Goal: Task Accomplishment & Management: Manage account settings

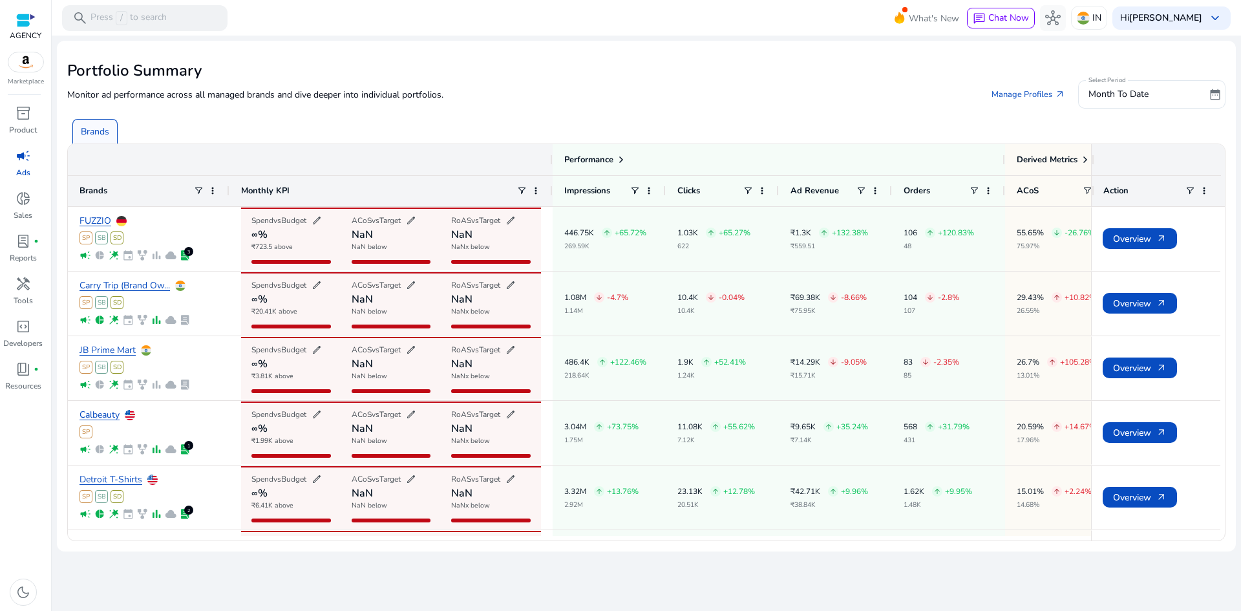
click at [19, 158] on span "campaign" at bounding box center [24, 156] width 16 height 16
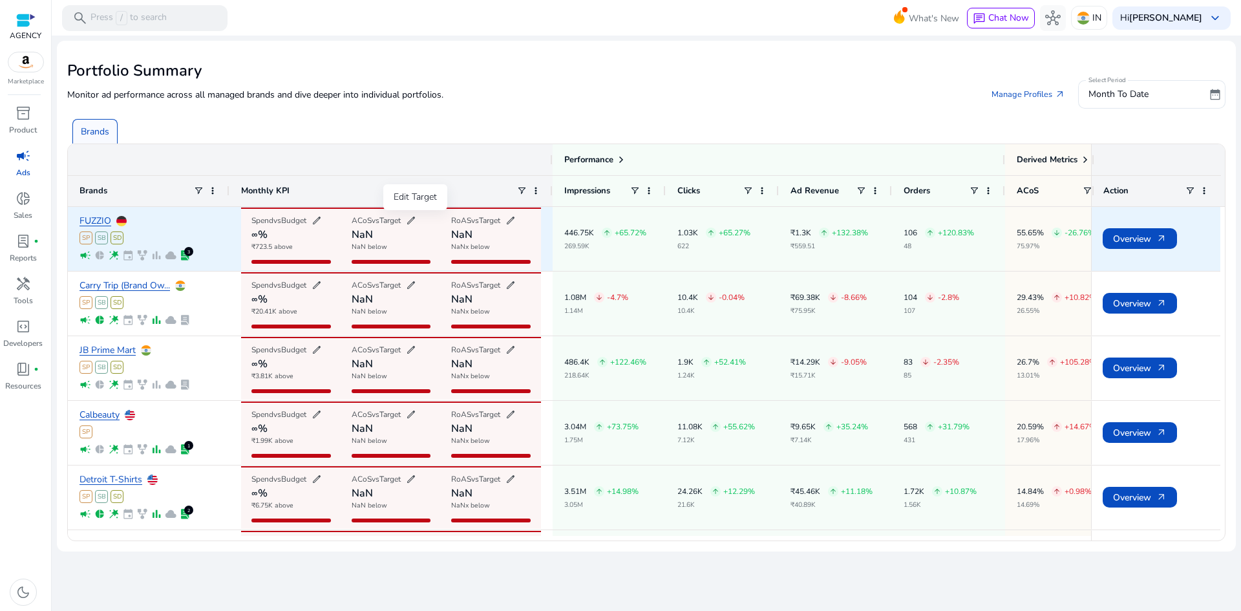
click at [416, 221] on span "edit" at bounding box center [411, 220] width 10 height 10
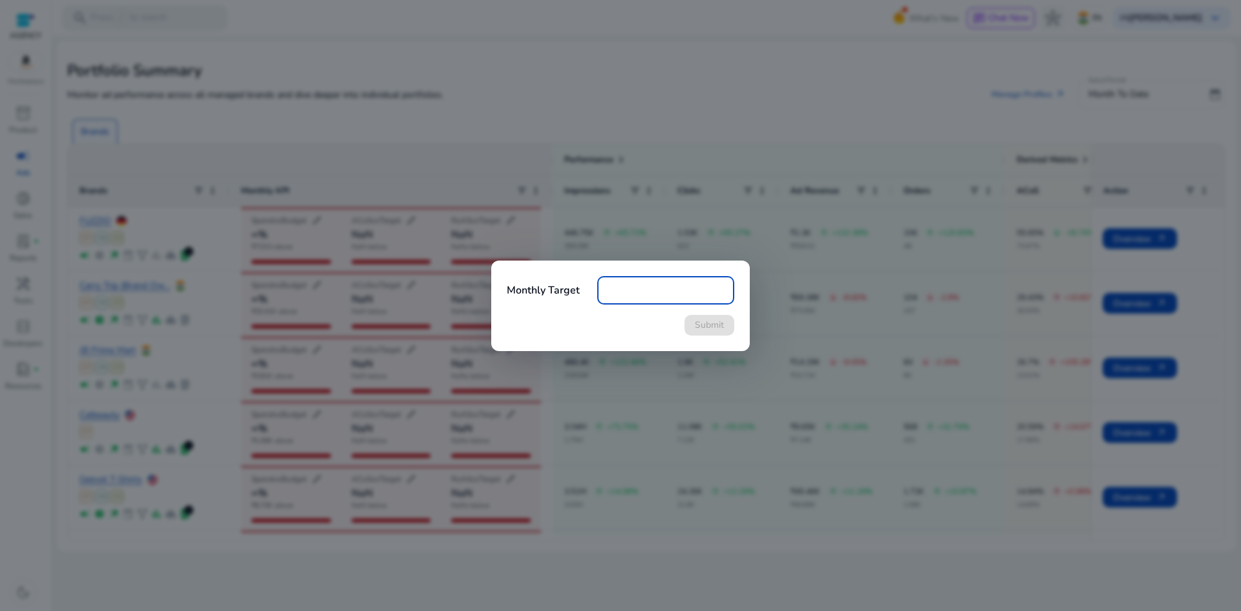
click at [418, 221] on div at bounding box center [620, 305] width 1241 height 611
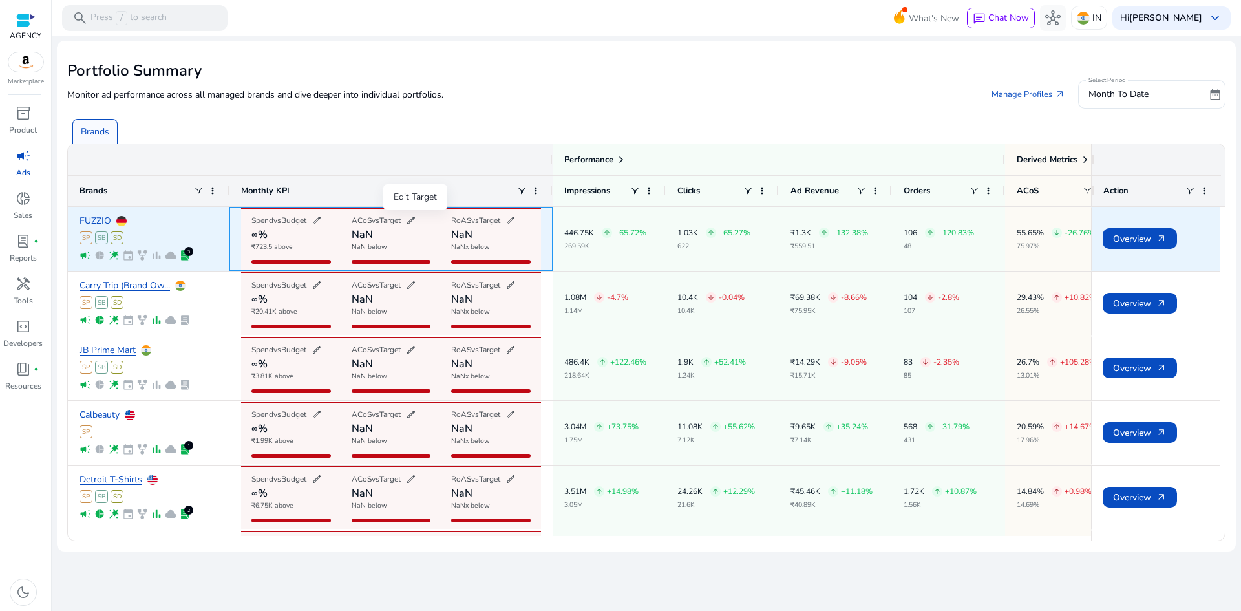
click at [416, 221] on span "edit" at bounding box center [411, 220] width 10 height 10
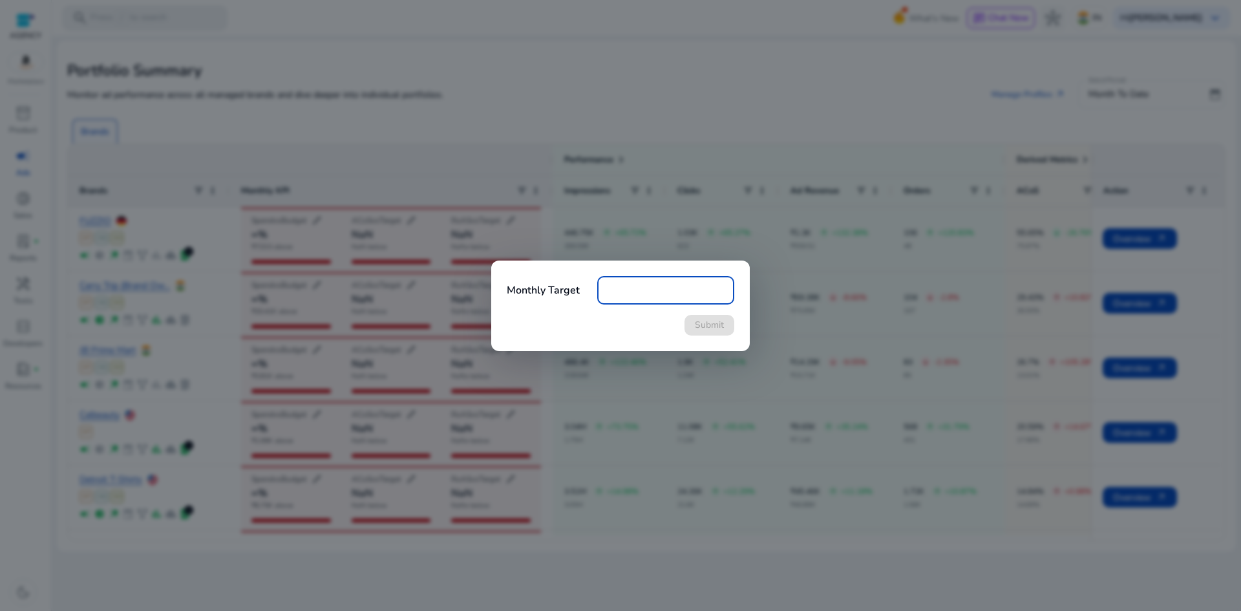
click at [618, 291] on input "number" at bounding box center [665, 290] width 116 height 14
type input "**"
click at [684, 315] on button "Submit" at bounding box center [709, 325] width 50 height 21
click at [721, 322] on span "Submit" at bounding box center [709, 325] width 29 height 14
click at [775, 169] on div at bounding box center [620, 305] width 1241 height 611
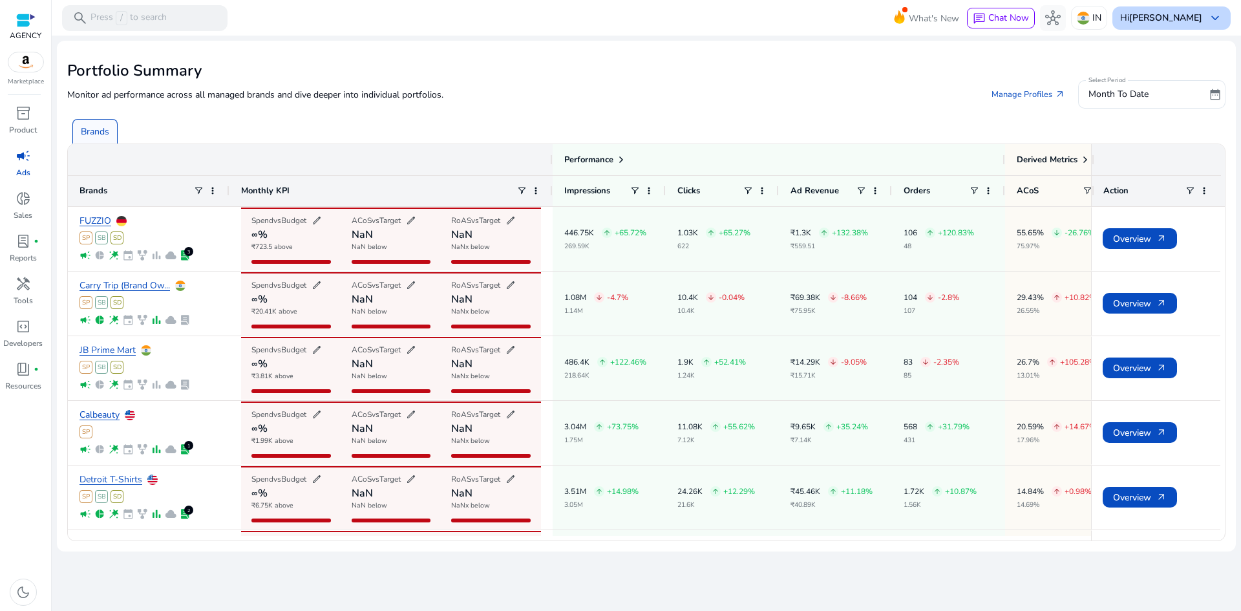
click at [1186, 21] on b "[PERSON_NAME]" at bounding box center [1165, 18] width 73 height 12
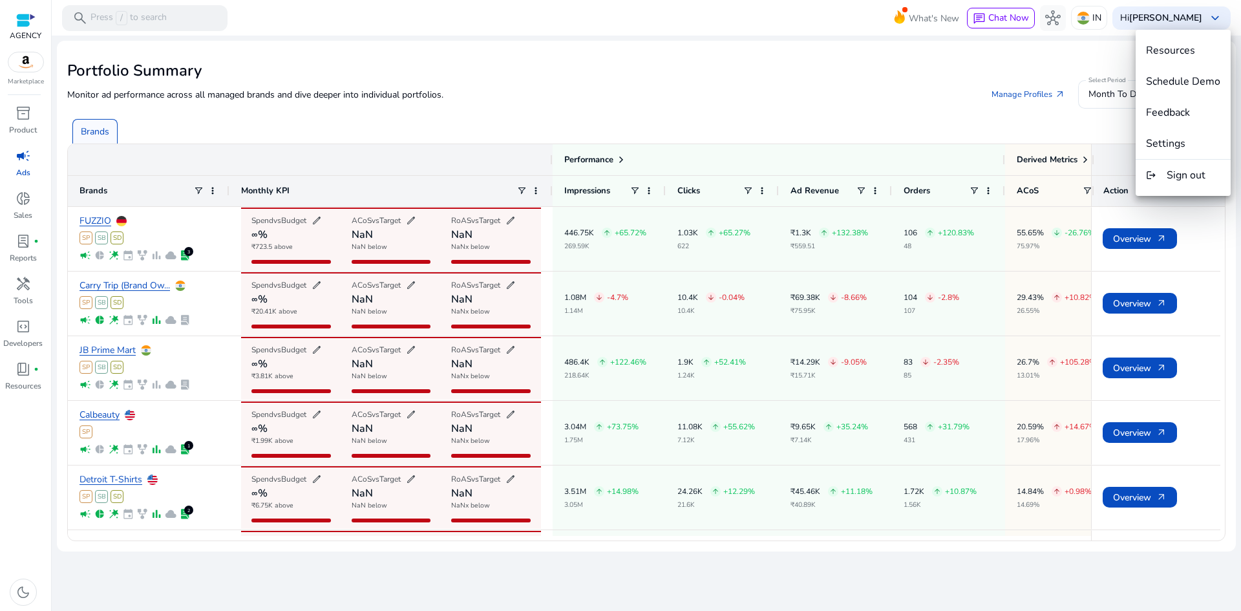
click at [21, 21] on div at bounding box center [620, 305] width 1241 height 611
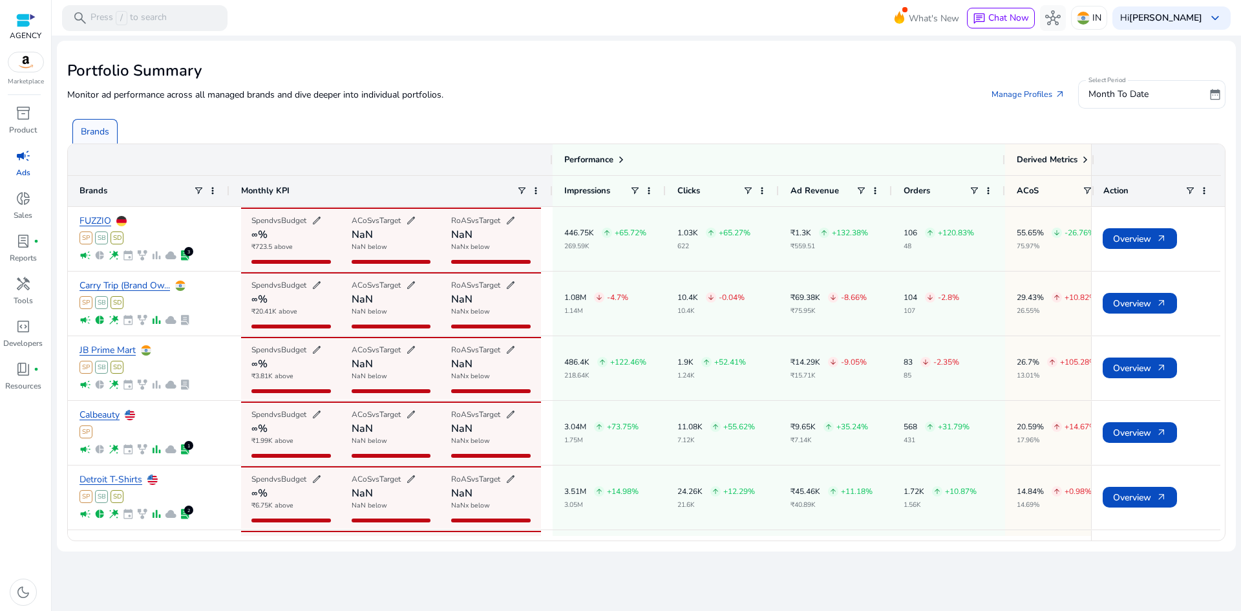
click at [21, 28] on div at bounding box center [26, 19] width 32 height 19
click at [24, 26] on div at bounding box center [25, 20] width 19 height 15
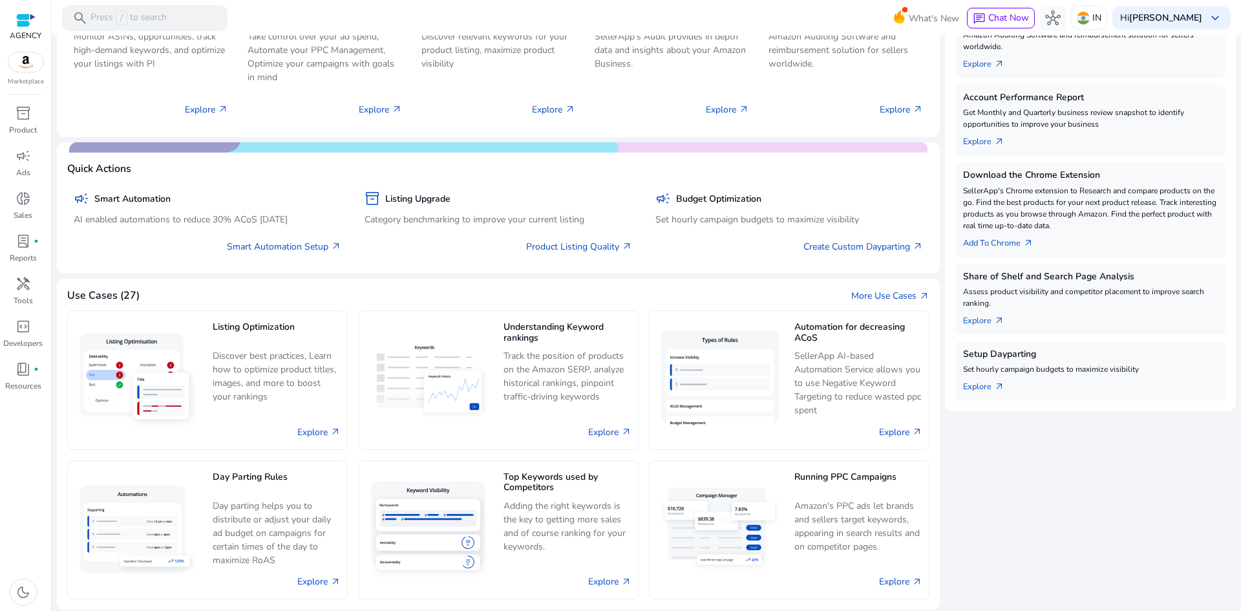
scroll to position [255, 0]
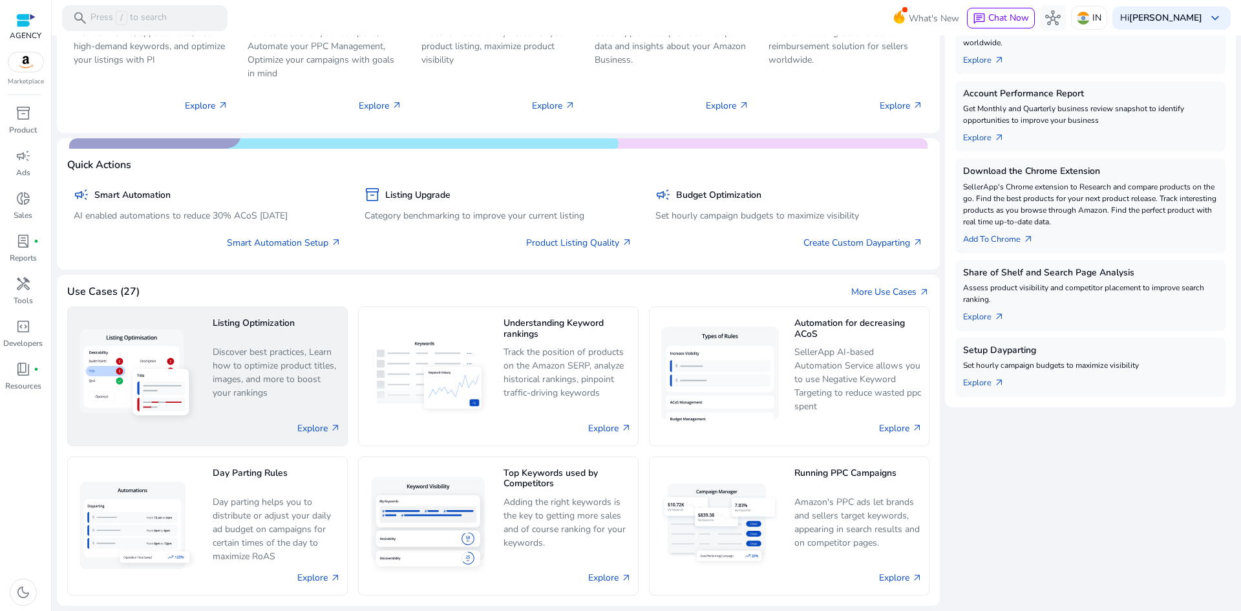
click at [256, 379] on p "Discover best practices, Learn how to optimize product titles, images, and more…" at bounding box center [277, 372] width 128 height 55
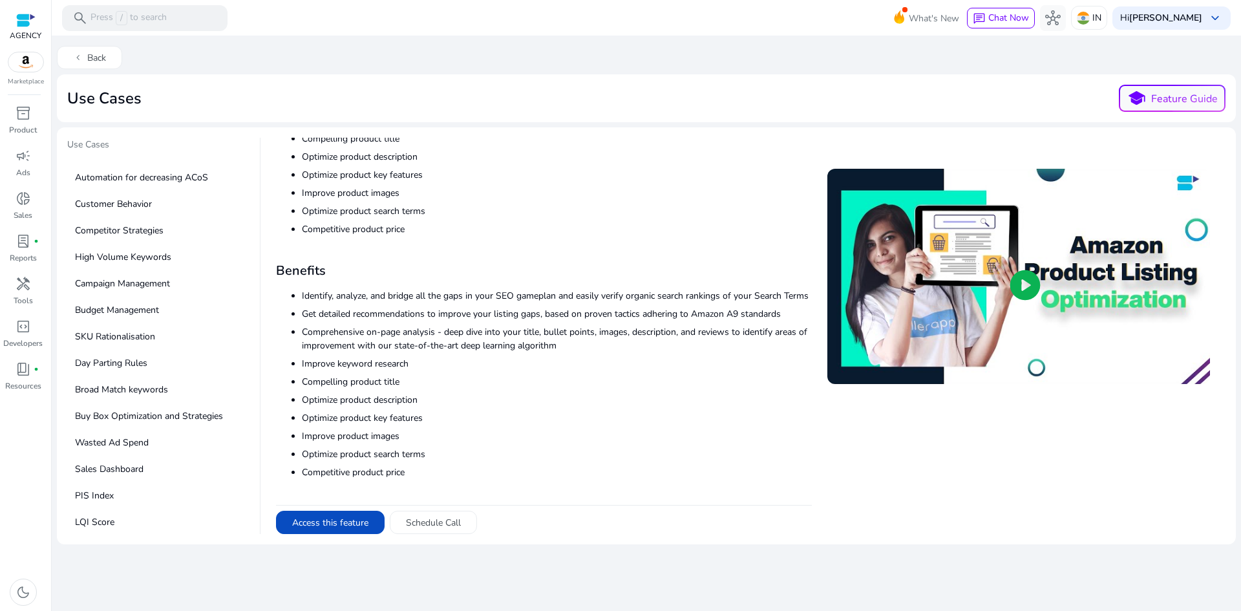
scroll to position [168, 0]
click at [156, 261] on p "High Volume Keywords" at bounding box center [160, 257] width 187 height 24
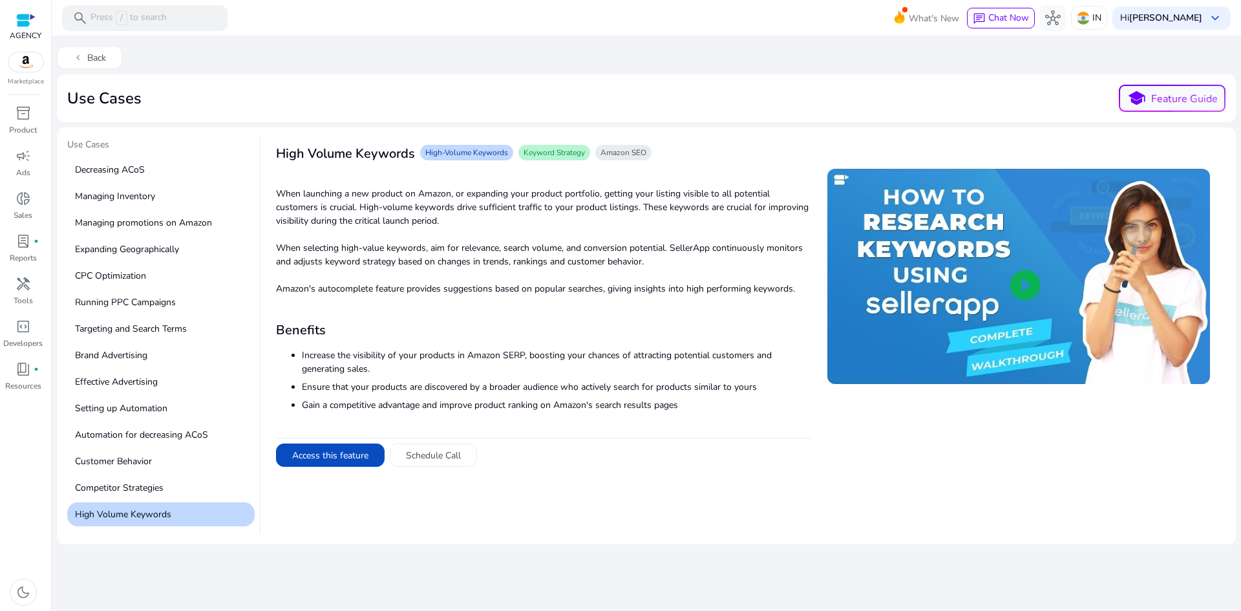
scroll to position [0, 0]
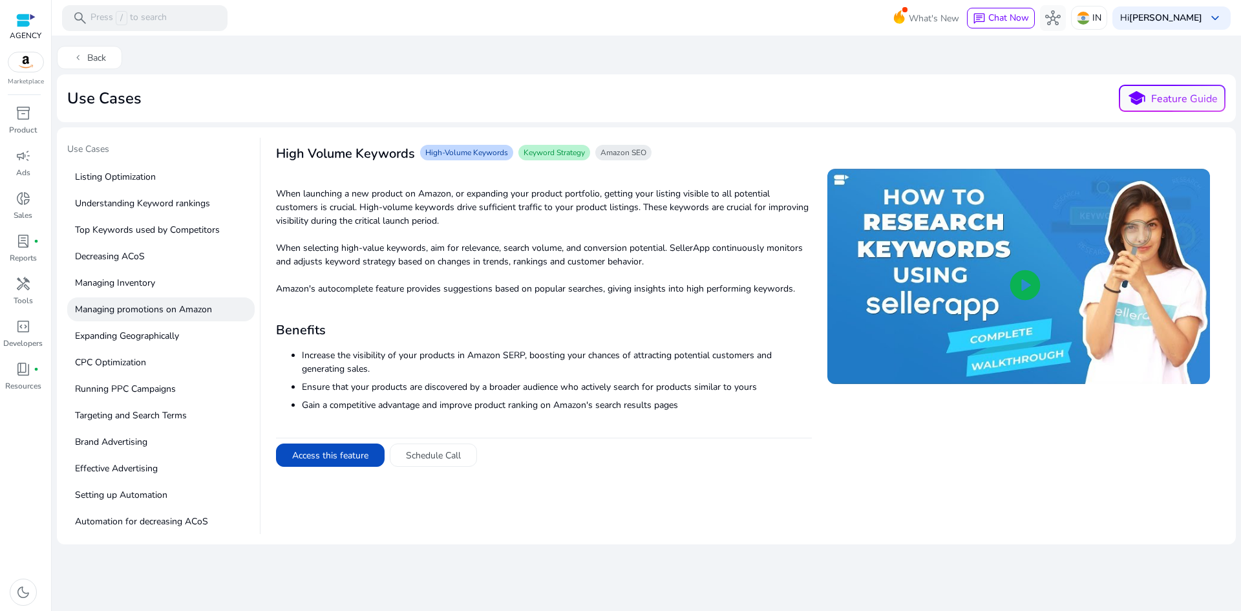
click at [155, 300] on p "Managing promotions on Amazon" at bounding box center [160, 309] width 187 height 24
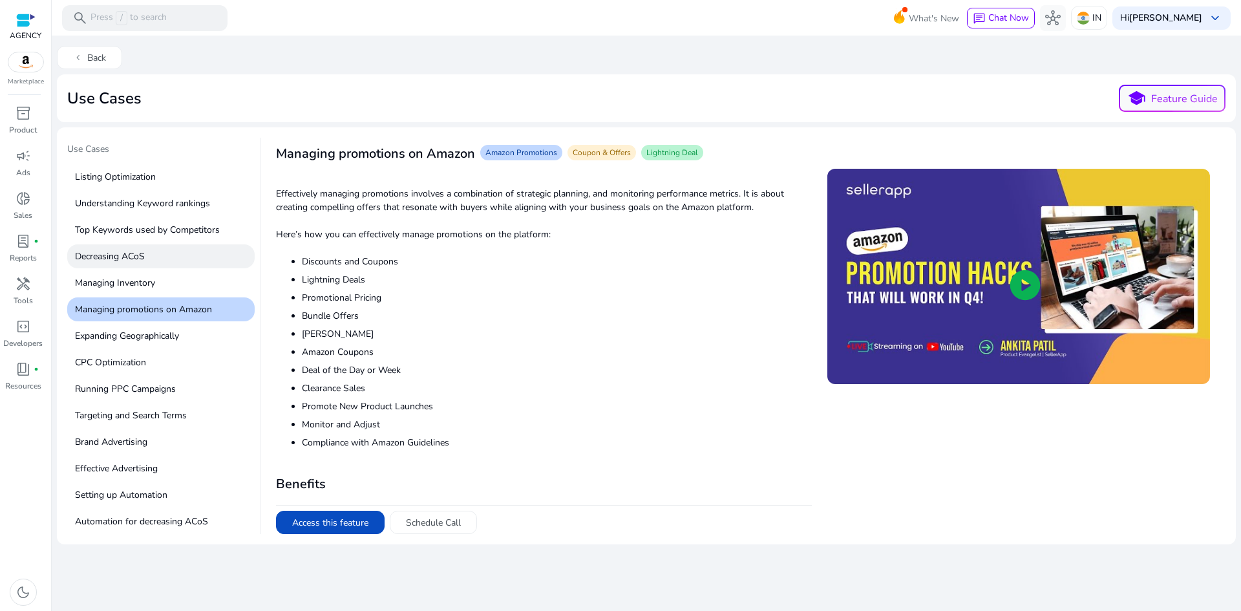
click at [153, 266] on p "Decreasing ACoS" at bounding box center [160, 256] width 187 height 24
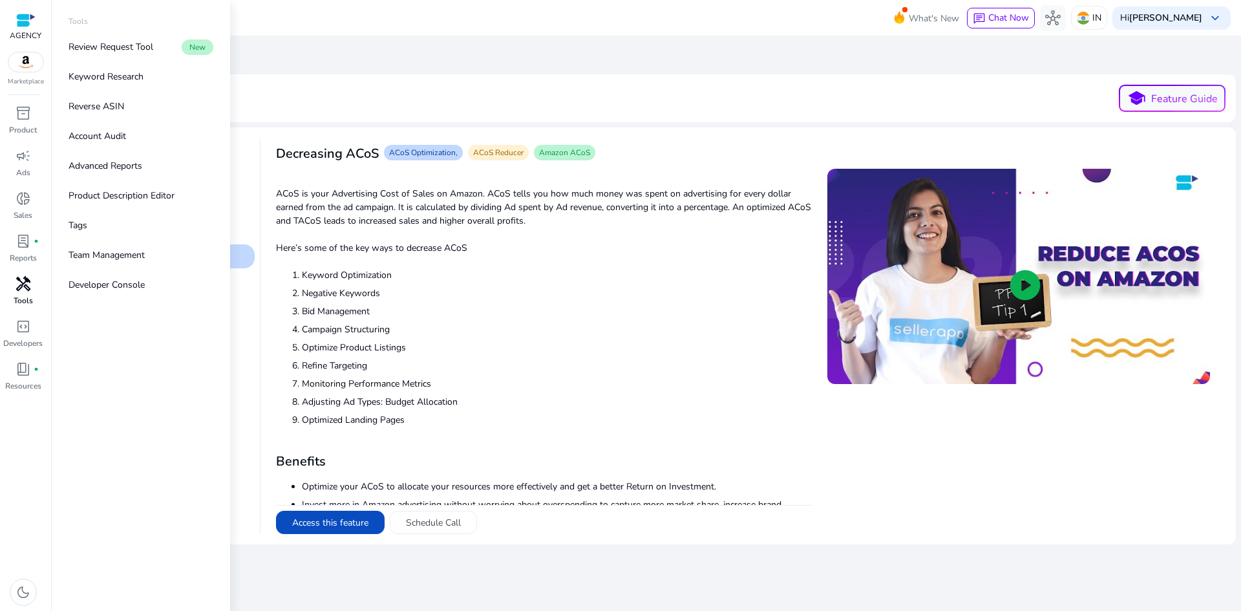
click at [23, 293] on div "handyman" at bounding box center [23, 283] width 36 height 21
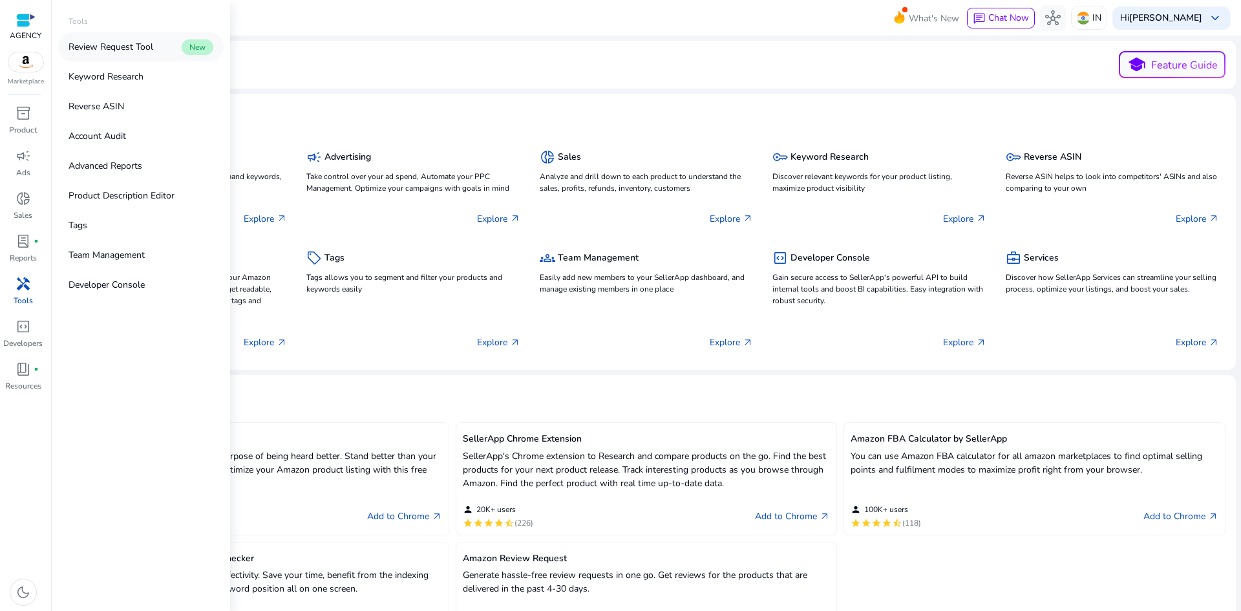
click at [108, 48] on p "Review Request Tool" at bounding box center [110, 47] width 85 height 14
